Goal: Task Accomplishment & Management: Manage account settings

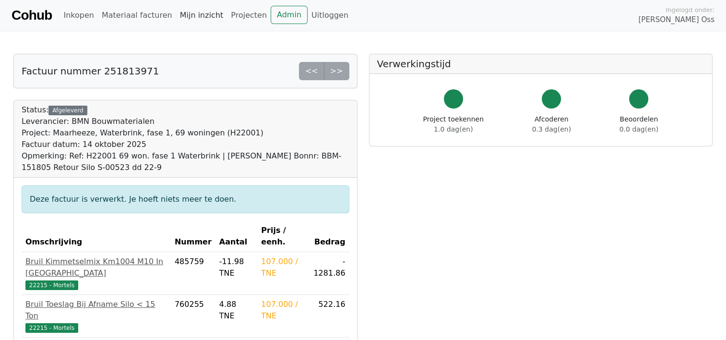
click at [184, 15] on link "Mijn inzicht" at bounding box center [201, 15] width 51 height 19
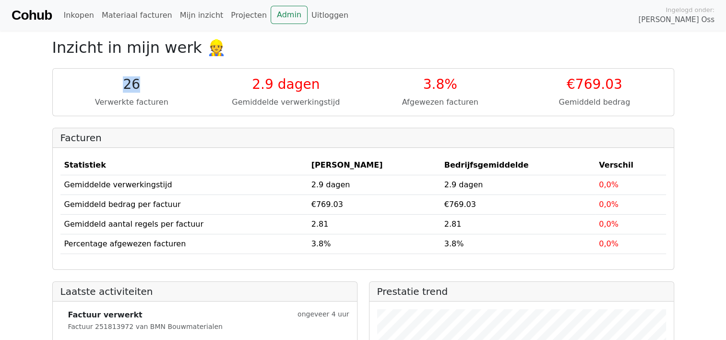
drag, startPoint x: 119, startPoint y: 82, endPoint x: 142, endPoint y: 81, distance: 23.0
click at [142, 81] on div "26" at bounding box center [131, 84] width 143 height 16
click at [70, 17] on link "Inkopen" at bounding box center [78, 15] width 38 height 19
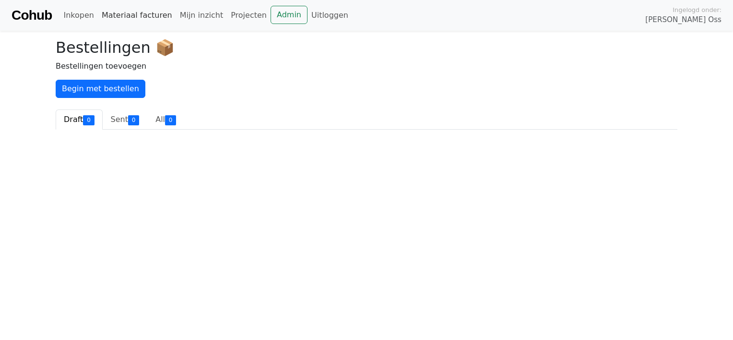
click at [106, 13] on link "Materiaal facturen" at bounding box center [137, 15] width 78 height 19
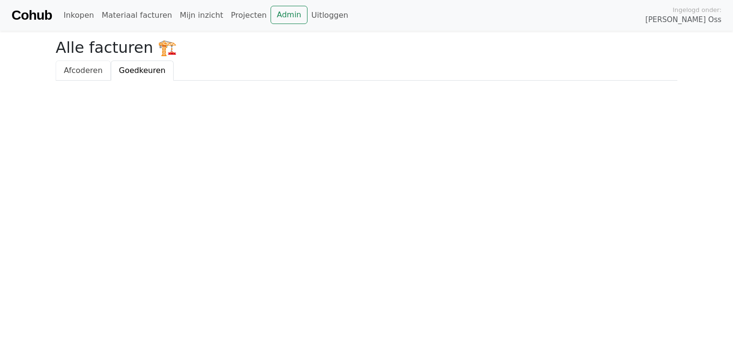
click at [91, 71] on span "Afcoderen" at bounding box center [83, 70] width 39 height 9
click at [138, 65] on link "Goedkeuren" at bounding box center [142, 70] width 63 height 20
click at [79, 72] on span "Afcoderen" at bounding box center [83, 70] width 39 height 9
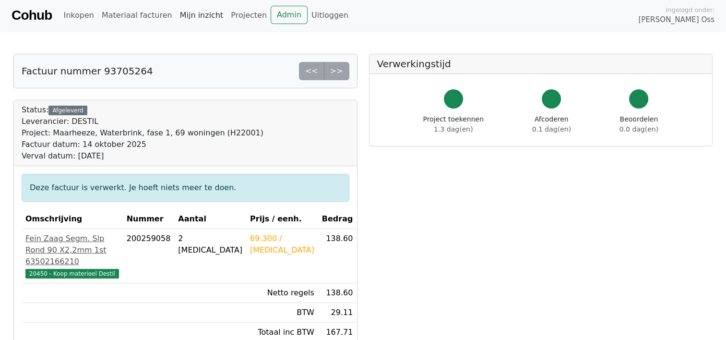
click at [195, 12] on link "Mijn inzicht" at bounding box center [201, 15] width 51 height 19
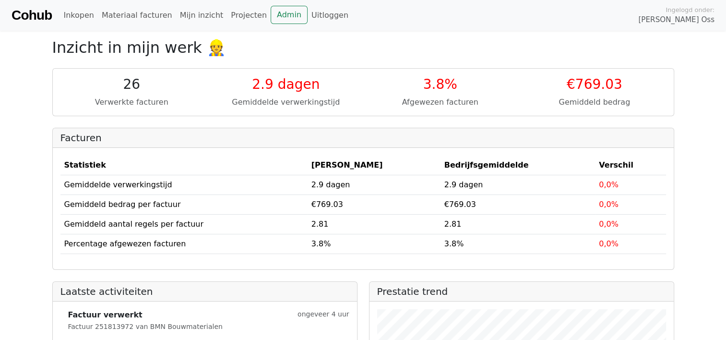
drag, startPoint x: 542, startPoint y: 188, endPoint x: 469, endPoint y: 181, distance: 73.2
click at [485, 182] on td "2.9 dagen" at bounding box center [517, 185] width 155 height 20
drag, startPoint x: 469, startPoint y: 181, endPoint x: 420, endPoint y: 180, distance: 48.5
click at [420, 180] on tr "Gemiddelde verwerkingstijd 2.9 dagen 2.9 dagen 0,0%" at bounding box center [362, 185] width 605 height 20
click at [285, 95] on div "2.9 dagen Gemiddelde verwerkingstijd" at bounding box center [286, 92] width 154 height 32
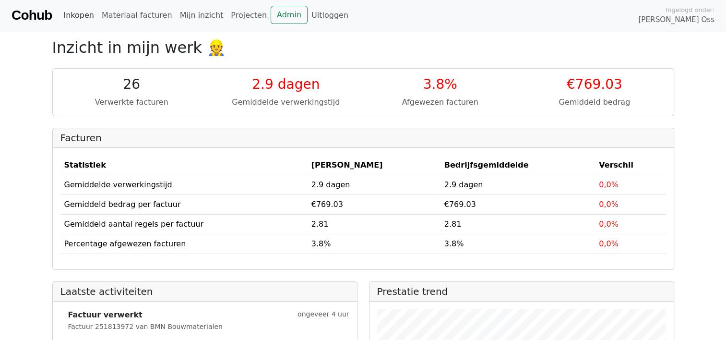
click at [65, 12] on link "Inkopen" at bounding box center [78, 15] width 38 height 19
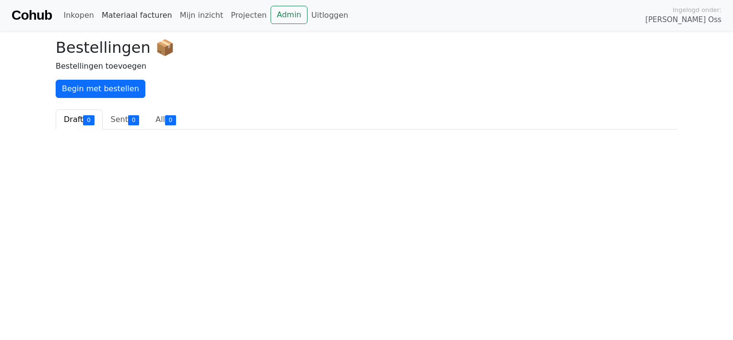
click at [119, 12] on link "Materiaal facturen" at bounding box center [137, 15] width 78 height 19
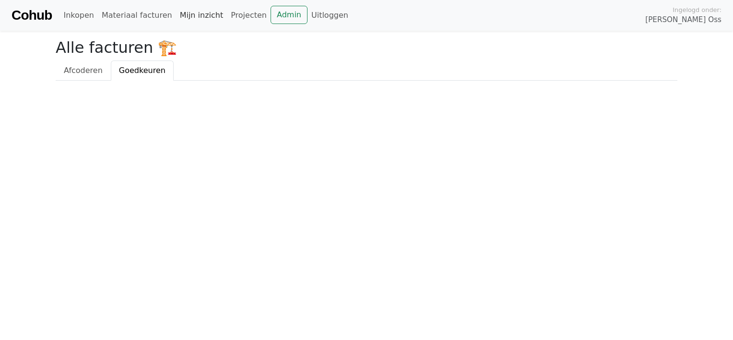
click at [191, 12] on link "Mijn inzicht" at bounding box center [201, 15] width 51 height 19
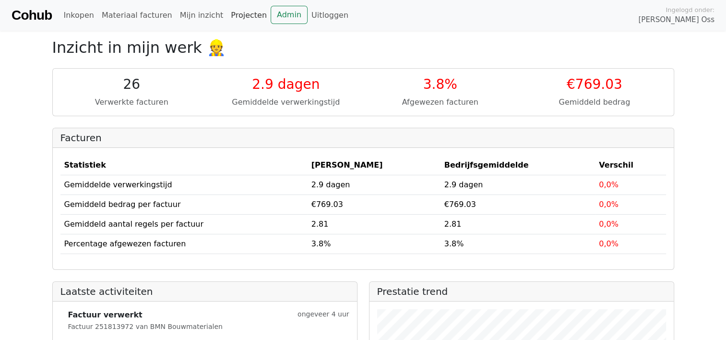
click at [227, 17] on link "Projecten" at bounding box center [249, 15] width 44 height 19
click at [271, 15] on link "Admin" at bounding box center [289, 15] width 37 height 18
click at [119, 14] on link "Materiaal facturen" at bounding box center [137, 15] width 78 height 19
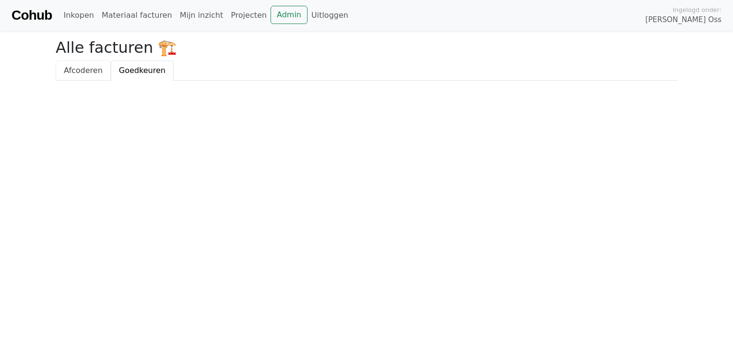
click at [84, 72] on span "Afcoderen" at bounding box center [83, 70] width 39 height 9
click at [180, 17] on link "Mijn inzicht" at bounding box center [201, 15] width 51 height 19
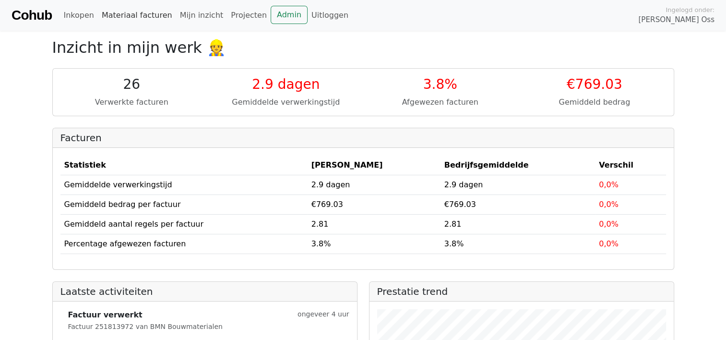
click at [127, 13] on link "Materiaal facturen" at bounding box center [137, 15] width 78 height 19
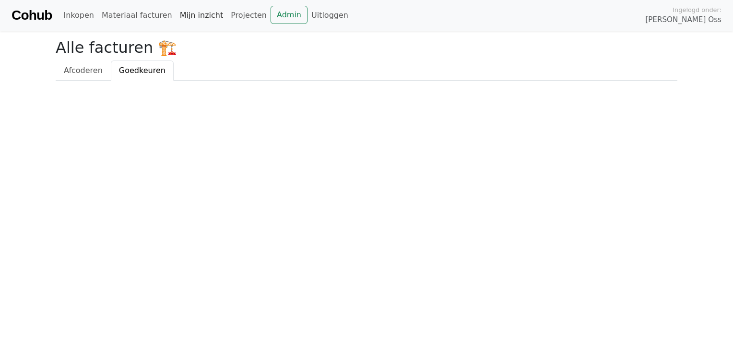
click at [179, 13] on link "Mijn inzicht" at bounding box center [201, 15] width 51 height 19
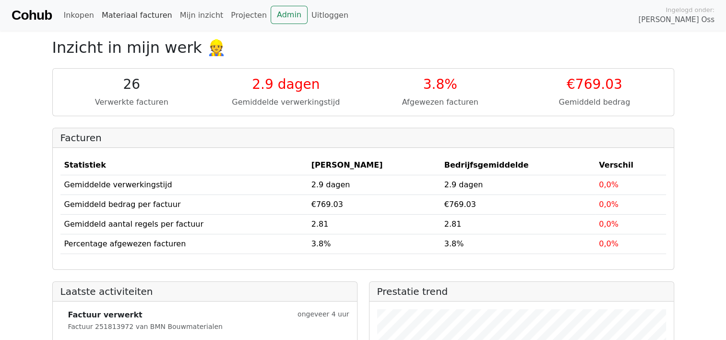
click at [128, 14] on link "Materiaal facturen" at bounding box center [137, 15] width 78 height 19
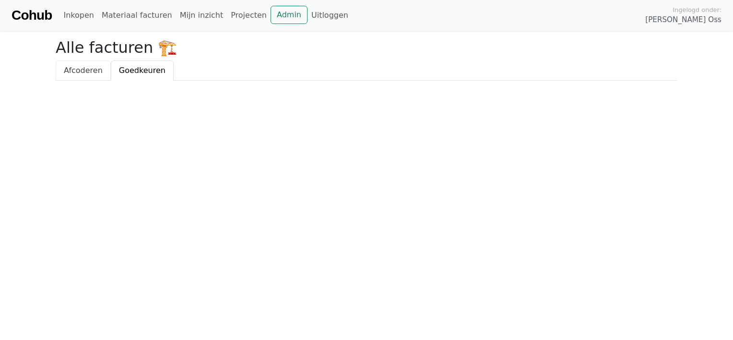
click at [88, 69] on span "Afcoderen" at bounding box center [83, 70] width 39 height 9
click at [127, 71] on span "Goedkeuren" at bounding box center [142, 70] width 47 height 9
click at [77, 69] on span "Afcoderen" at bounding box center [83, 70] width 39 height 9
click at [185, 14] on link "Mijn inzicht" at bounding box center [201, 15] width 51 height 19
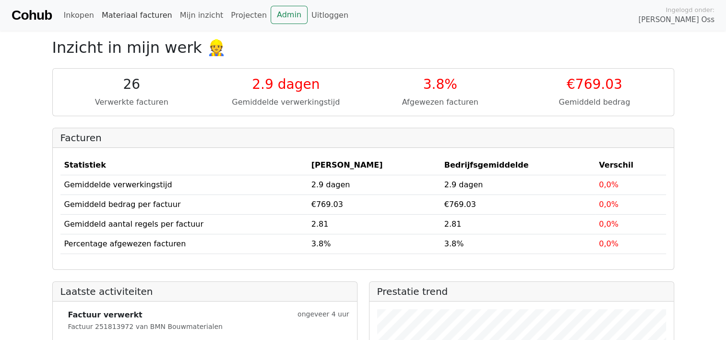
click at [131, 12] on link "Materiaal facturen" at bounding box center [137, 15] width 78 height 19
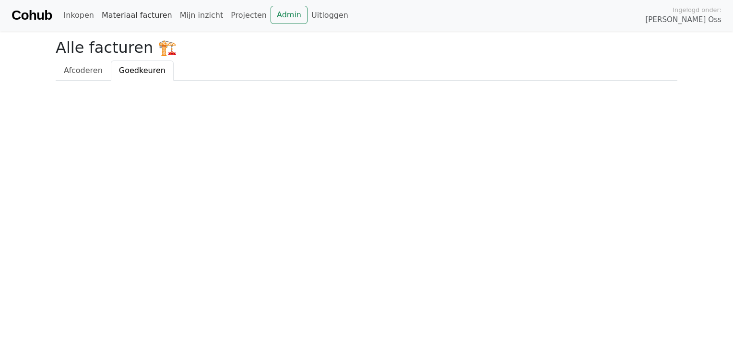
click at [121, 11] on link "Materiaal facturen" at bounding box center [137, 15] width 78 height 19
click at [140, 15] on link "Materiaal facturen" at bounding box center [137, 15] width 78 height 19
click at [184, 16] on link "Mijn inzicht" at bounding box center [201, 15] width 51 height 19
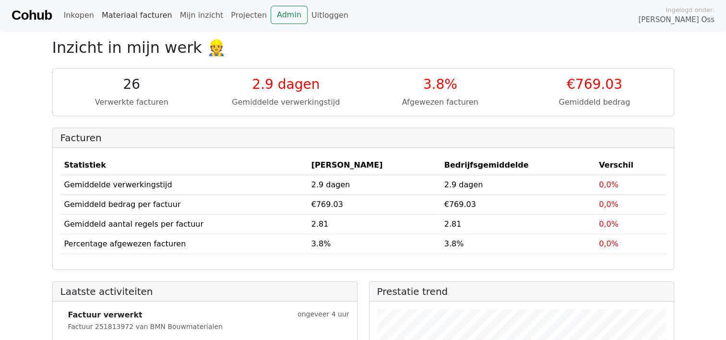
drag, startPoint x: 127, startPoint y: 15, endPoint x: 121, endPoint y: 16, distance: 5.8
click at [127, 15] on link "Materiaal facturen" at bounding box center [137, 15] width 78 height 19
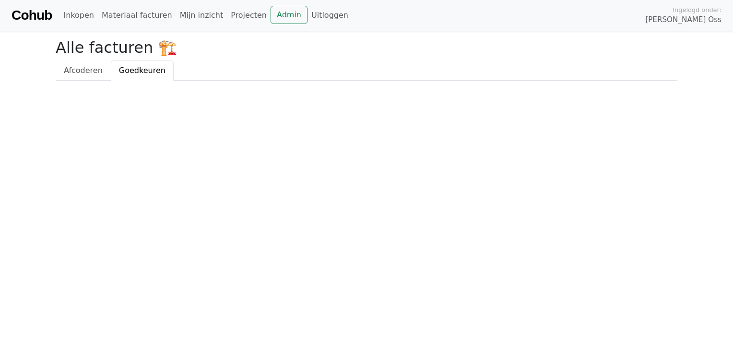
click at [74, 16] on link "Inkopen" at bounding box center [78, 15] width 38 height 19
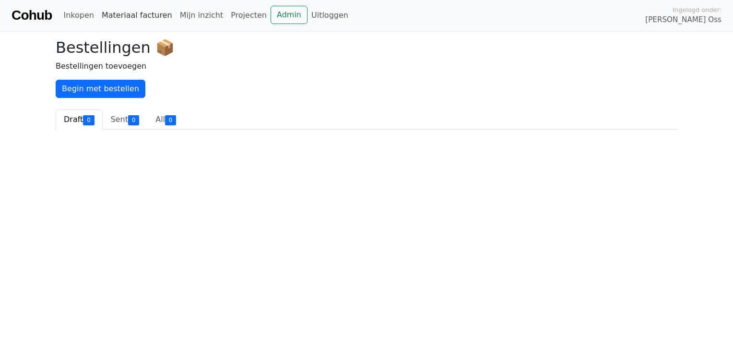
click at [127, 16] on link "Materiaal facturen" at bounding box center [137, 15] width 78 height 19
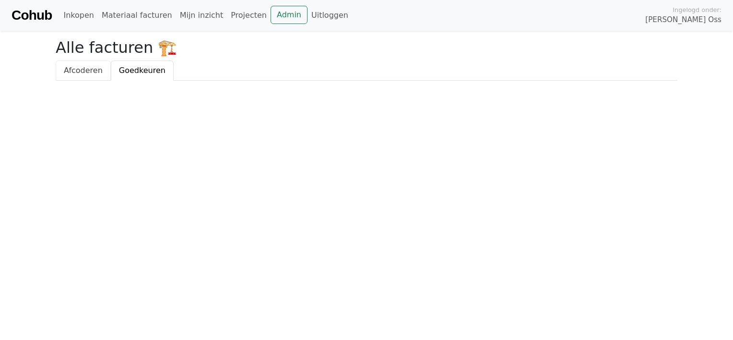
click at [88, 75] on span "Afcoderen" at bounding box center [83, 70] width 39 height 9
click at [81, 69] on span "Afcoderen" at bounding box center [83, 70] width 39 height 9
click at [121, 66] on span "Goedkeuren" at bounding box center [142, 70] width 47 height 9
click at [92, 70] on span "Afcoderen" at bounding box center [83, 70] width 39 height 9
